Goal: Task Accomplishment & Management: Use online tool/utility

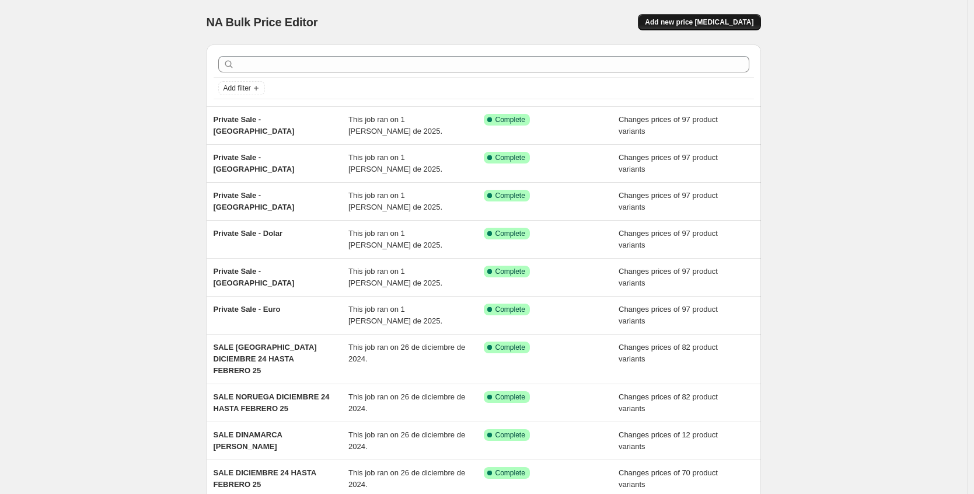
click at [731, 23] on span "Add new price [MEDICAL_DATA]" at bounding box center [699, 22] width 109 height 9
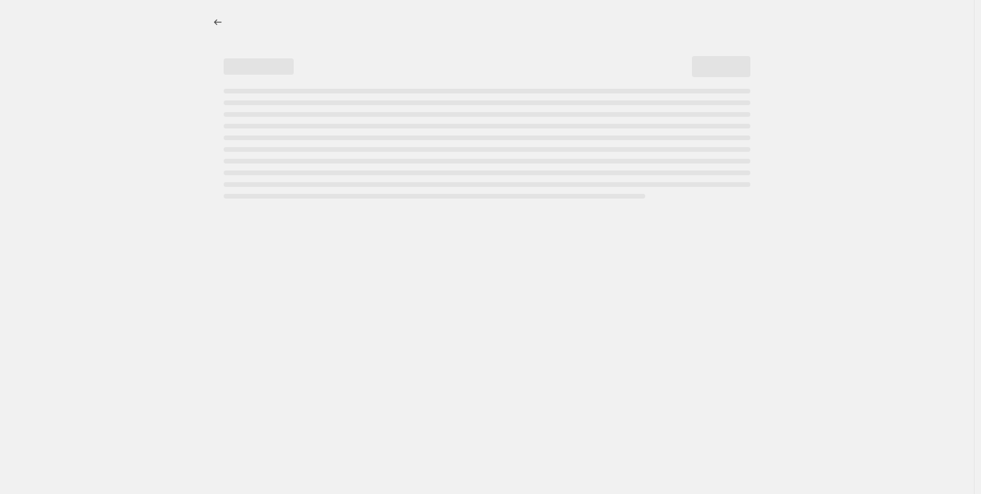
select select "percentage"
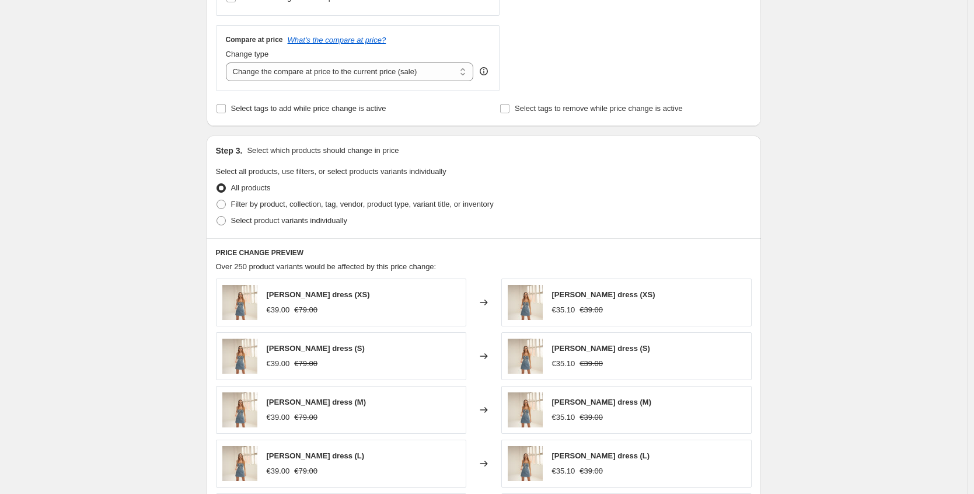
scroll to position [738, 0]
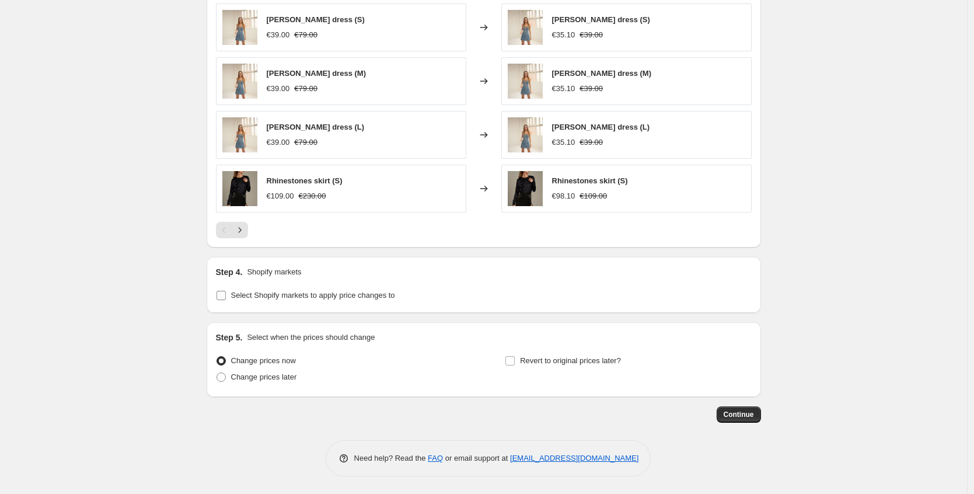
click at [367, 295] on span "Select Shopify markets to apply price changes to" at bounding box center [313, 295] width 164 height 9
click at [226, 295] on input "Select Shopify markets to apply price changes to" at bounding box center [221, 295] width 9 height 9
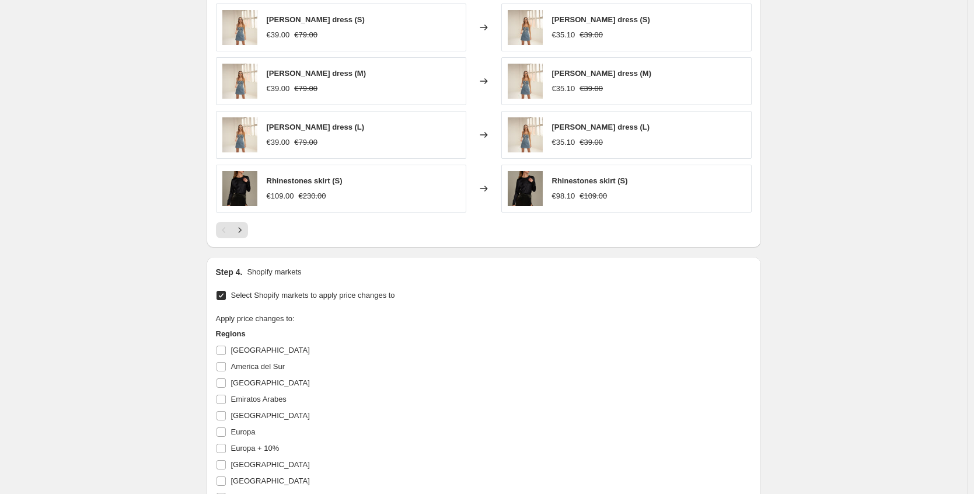
click at [367, 295] on span "Select Shopify markets to apply price changes to" at bounding box center [313, 295] width 164 height 9
click at [226, 295] on input "Select Shopify markets to apply price changes to" at bounding box center [221, 295] width 9 height 9
checkbox input "false"
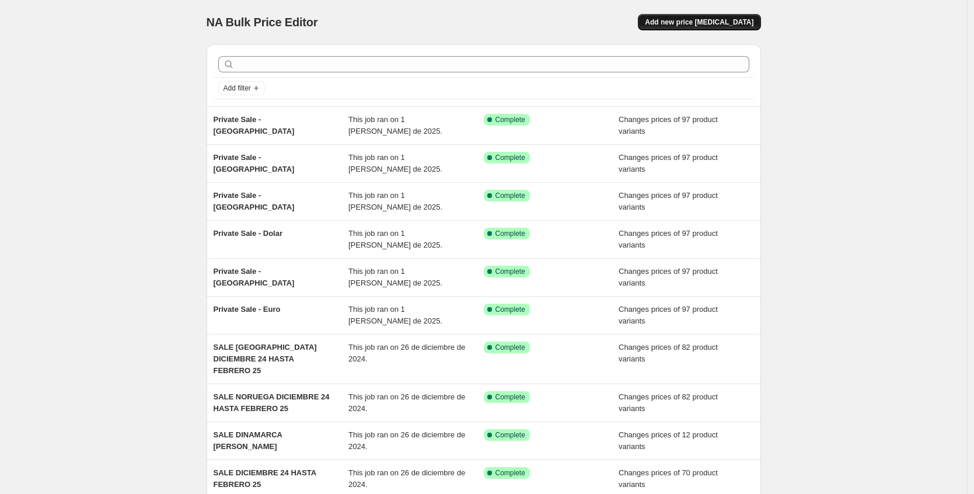
click at [689, 22] on span "Add new price [MEDICAL_DATA]" at bounding box center [699, 22] width 109 height 9
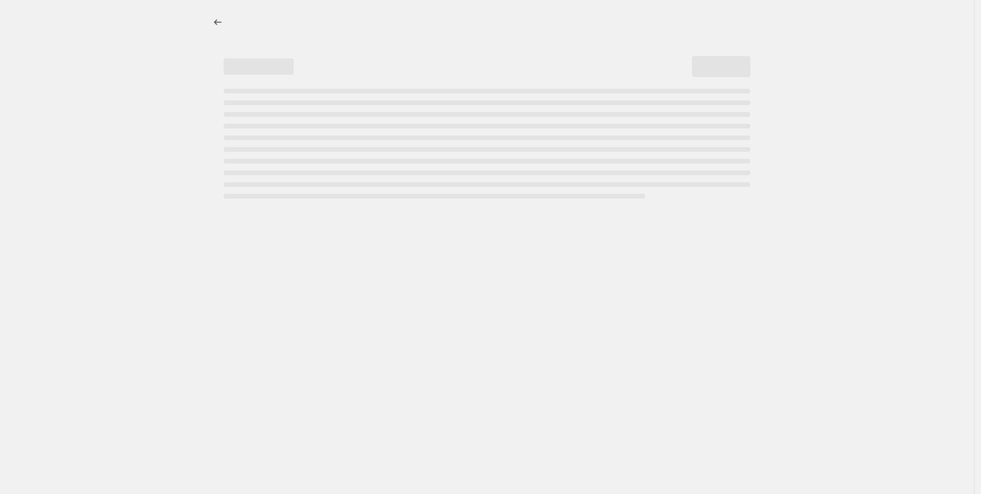
select select "percentage"
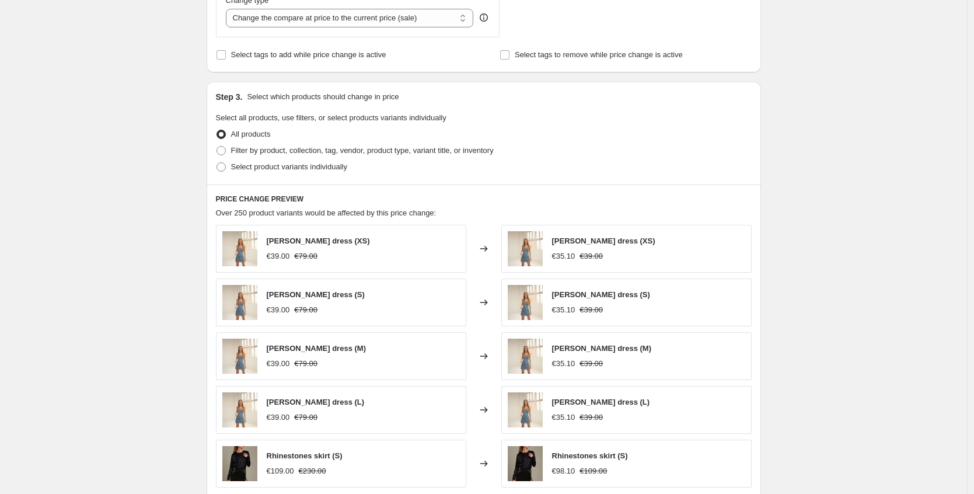
scroll to position [738, 0]
